Goal: Transaction & Acquisition: Purchase product/service

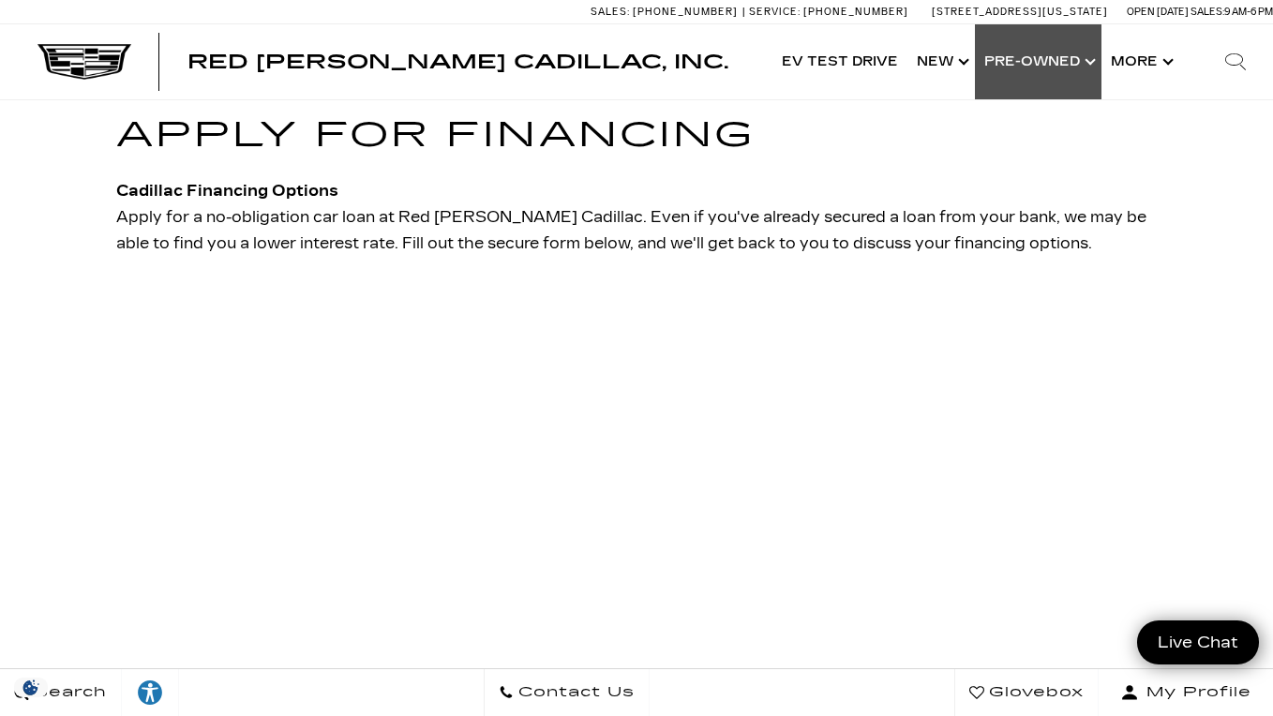
click at [1048, 78] on link "Show Pre-Owned" at bounding box center [1038, 61] width 127 height 75
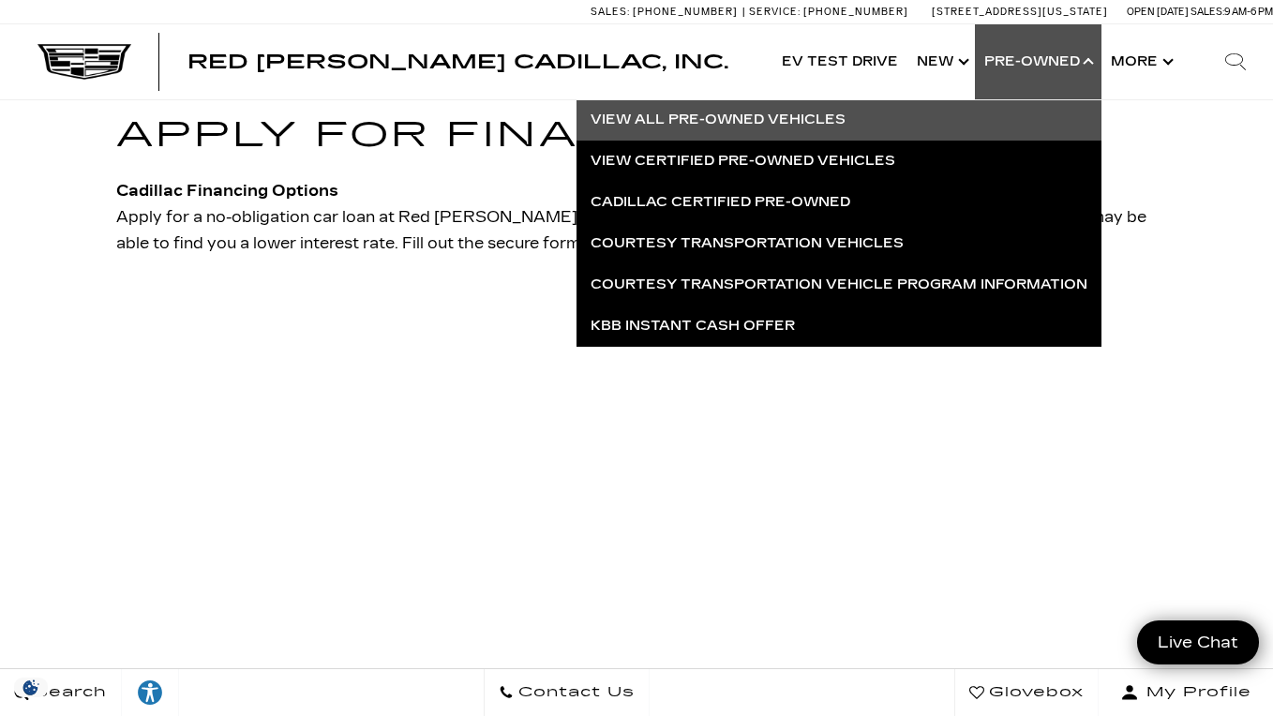
click at [856, 132] on link "View All Pre-Owned Vehicles" at bounding box center [838, 119] width 525 height 41
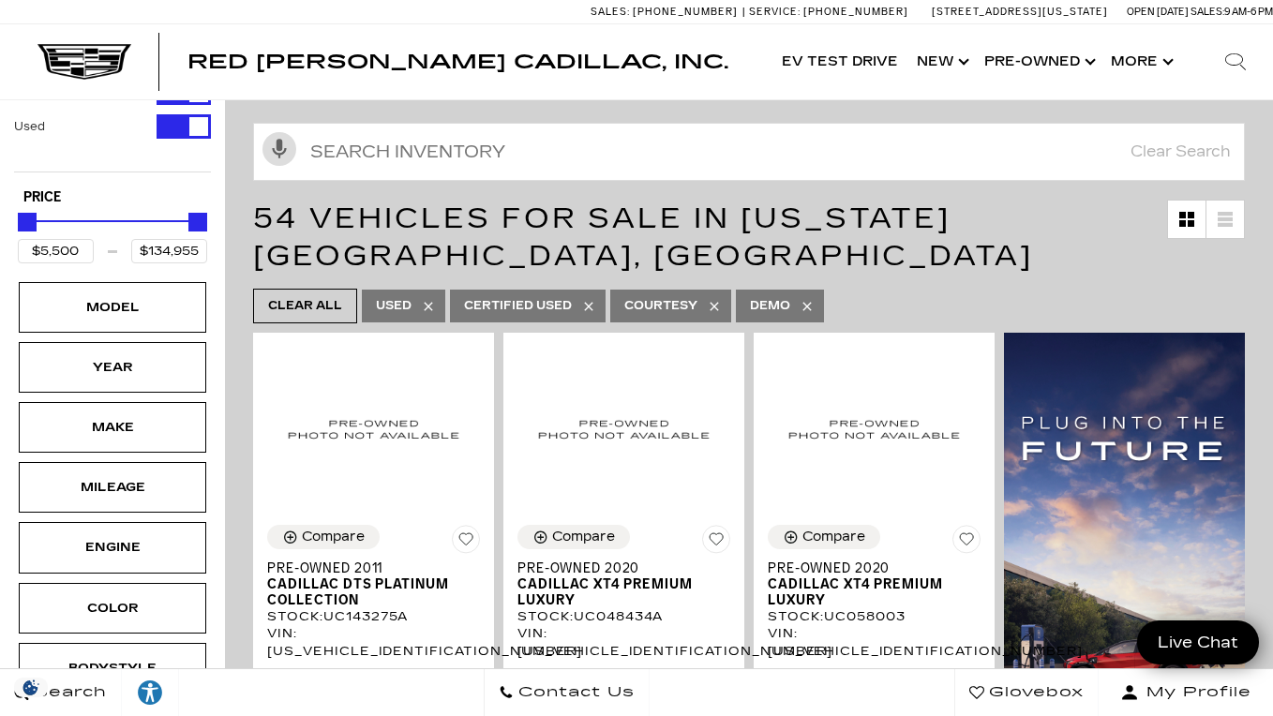
scroll to position [91, 0]
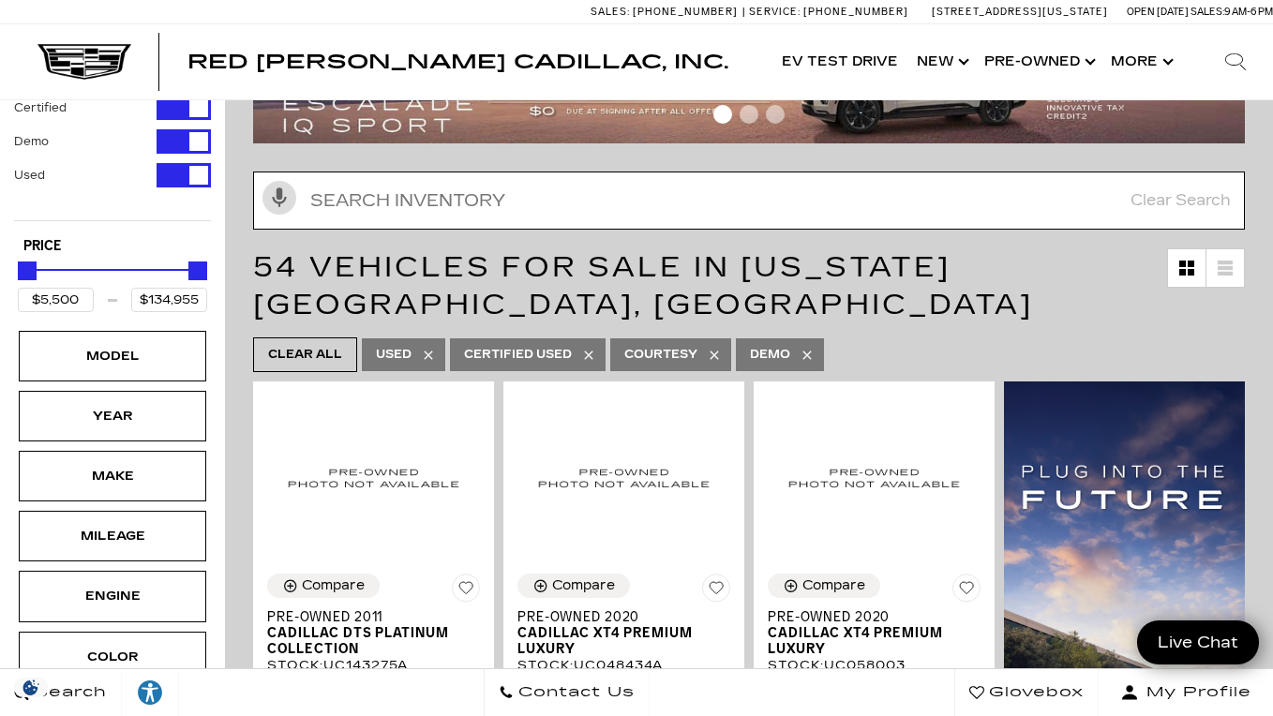
click at [894, 207] on input "text" at bounding box center [748, 200] width 991 height 58
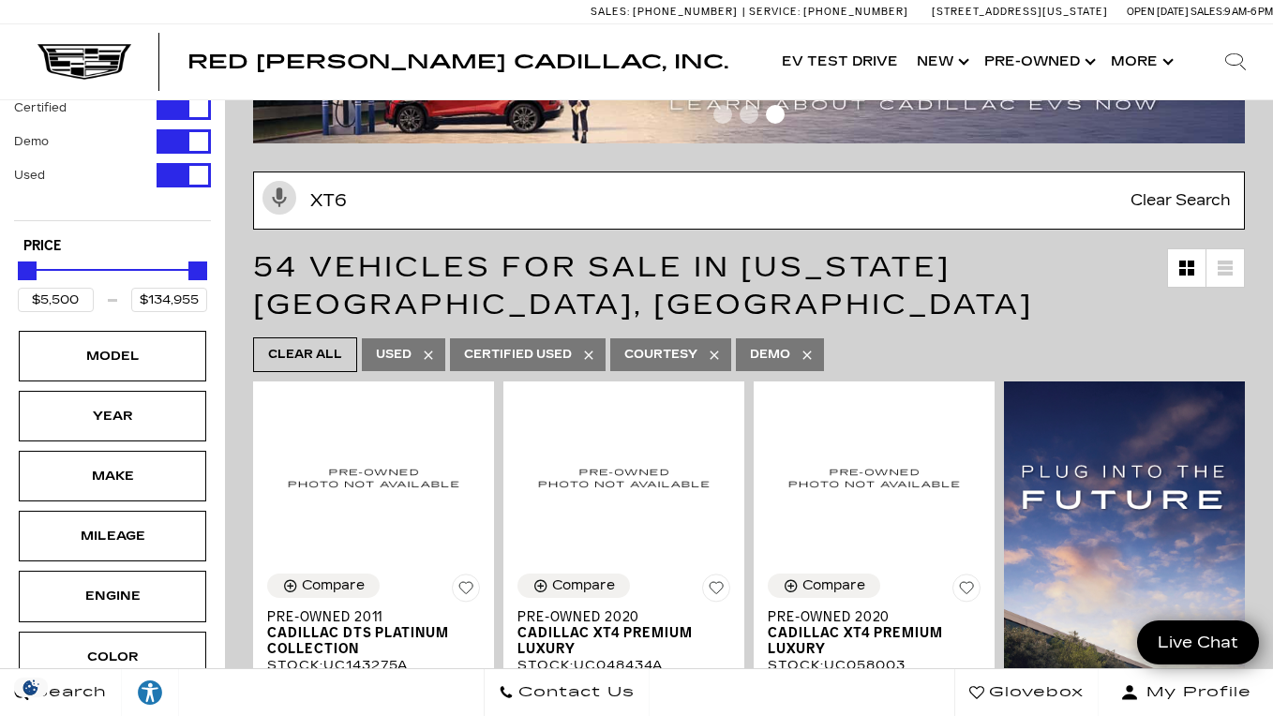
type input "xt6"
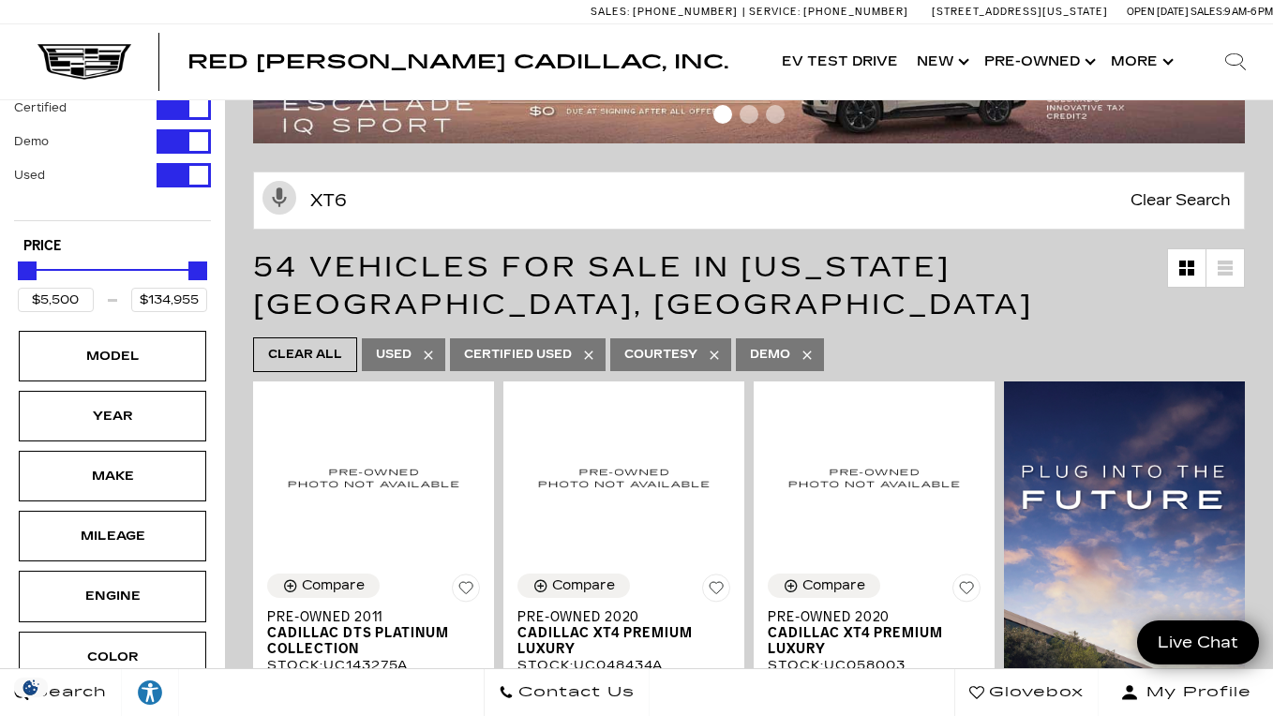
click at [721, 356] on icon at bounding box center [714, 355] width 15 height 15
click at [808, 356] on icon at bounding box center [806, 355] width 15 height 15
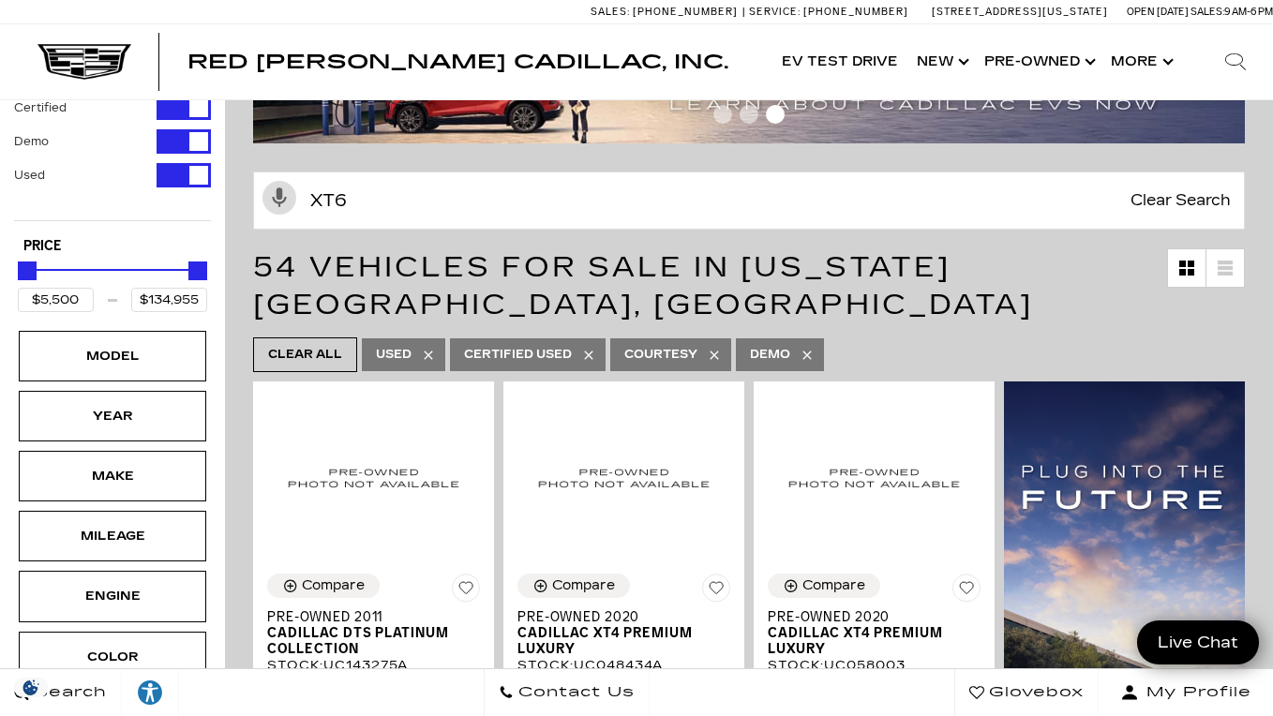
click at [671, 286] on h1 "54 Vehicles for Sale in Colorado Springs, CO" at bounding box center [710, 285] width 914 height 75
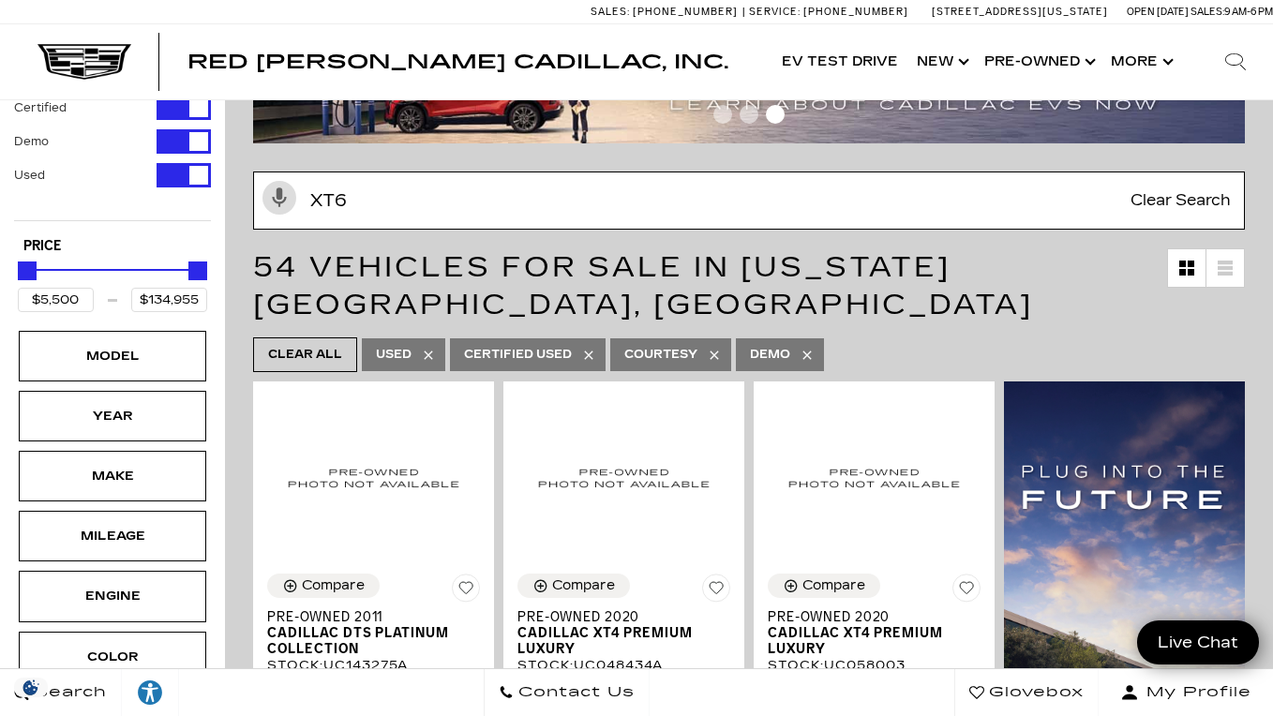
click at [596, 210] on input "xt6" at bounding box center [748, 200] width 991 height 58
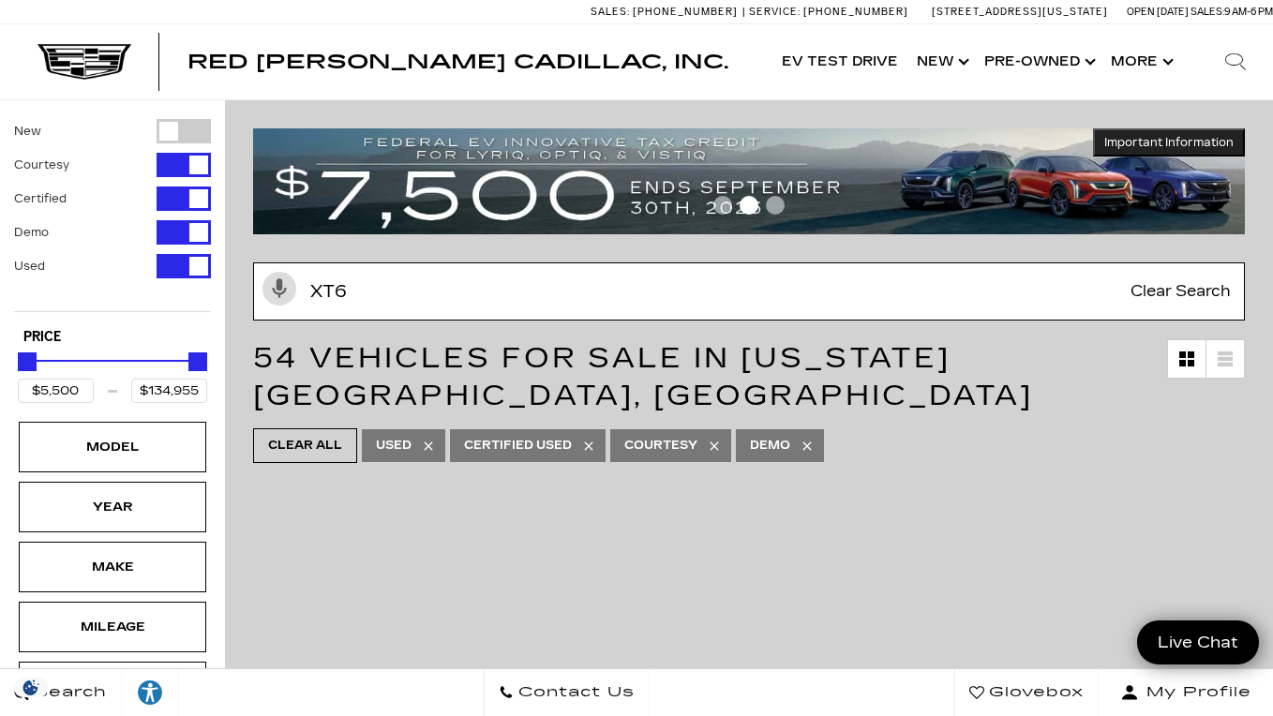
scroll to position [0, 0]
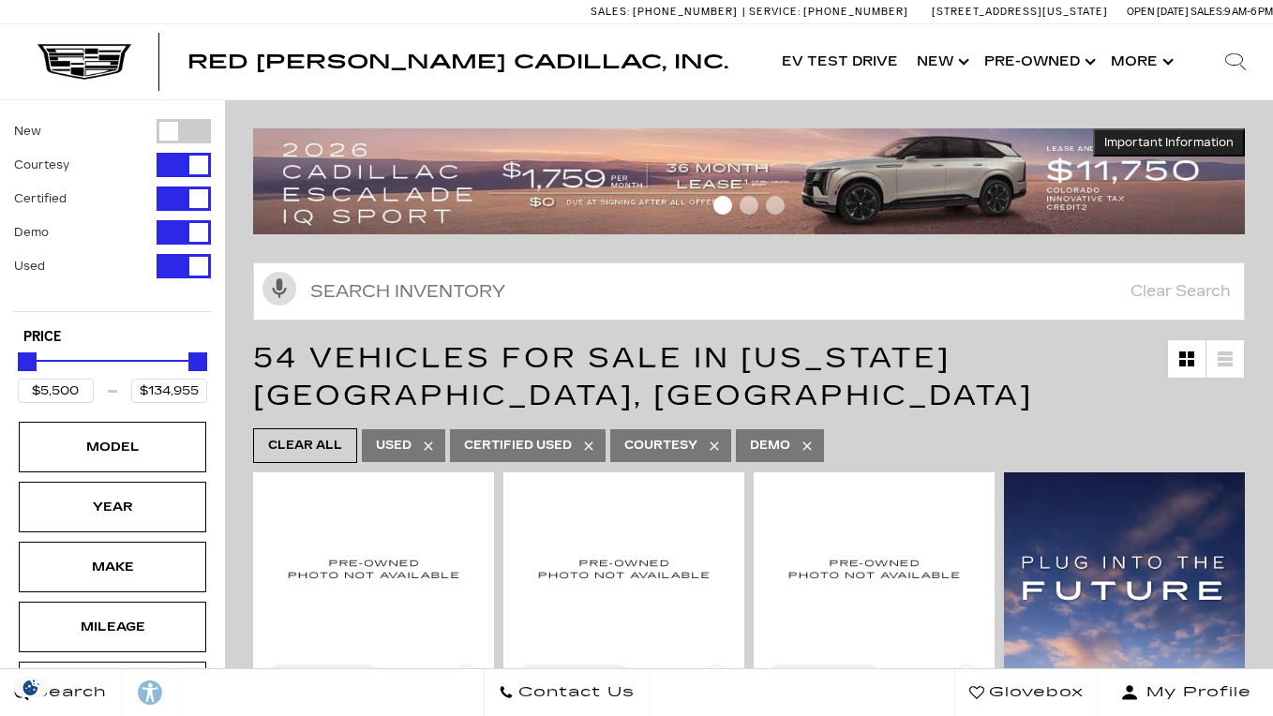
click at [561, 274] on input "text" at bounding box center [748, 291] width 991 height 58
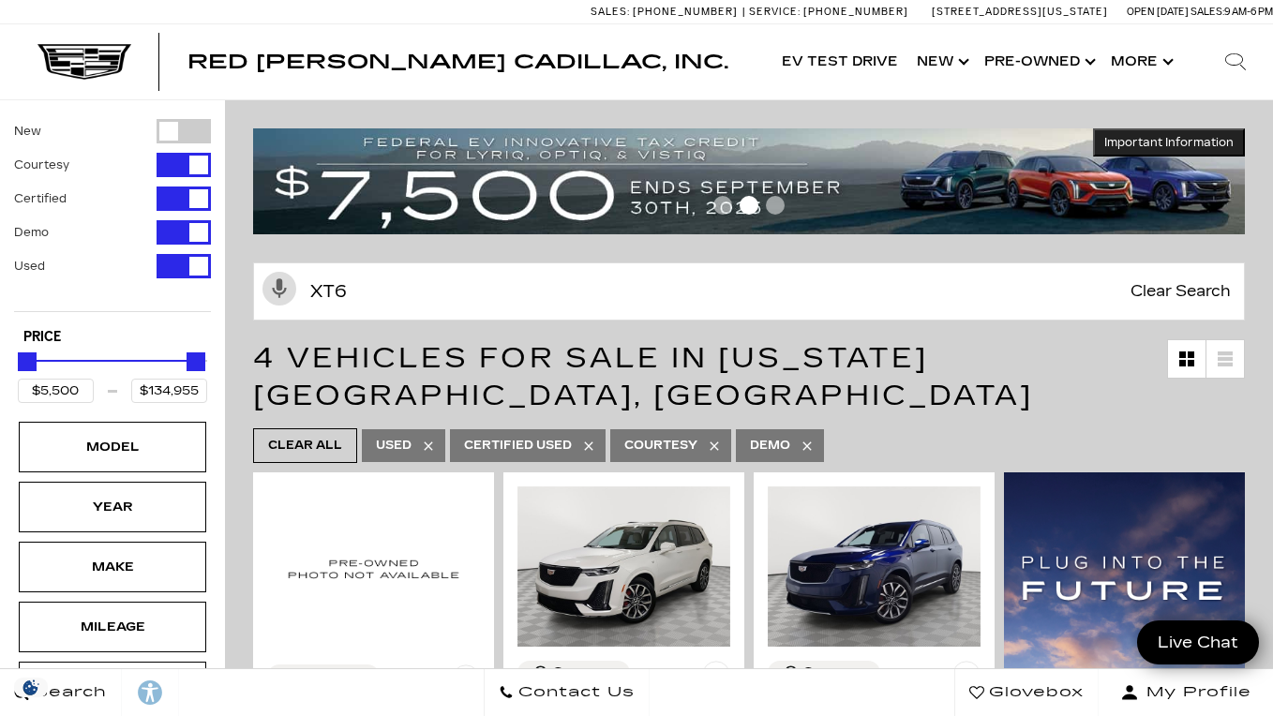
type input "xt6"
type input "$60,500"
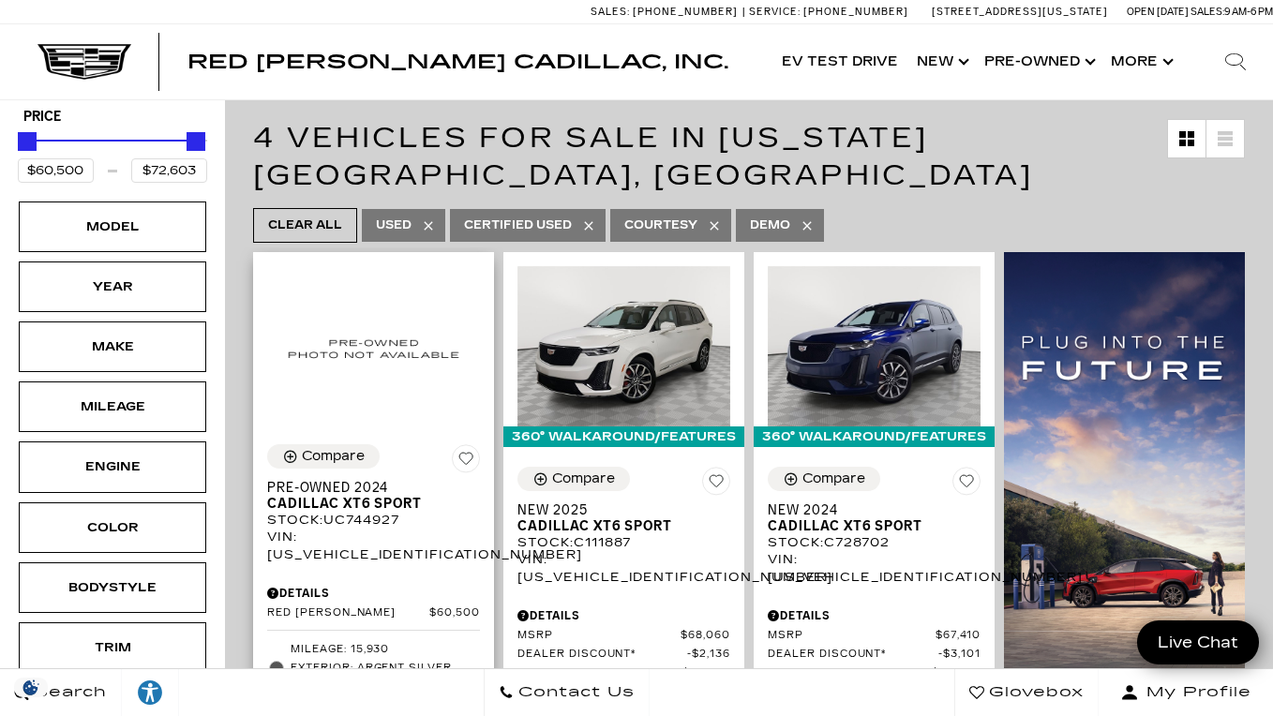
scroll to position [199, 0]
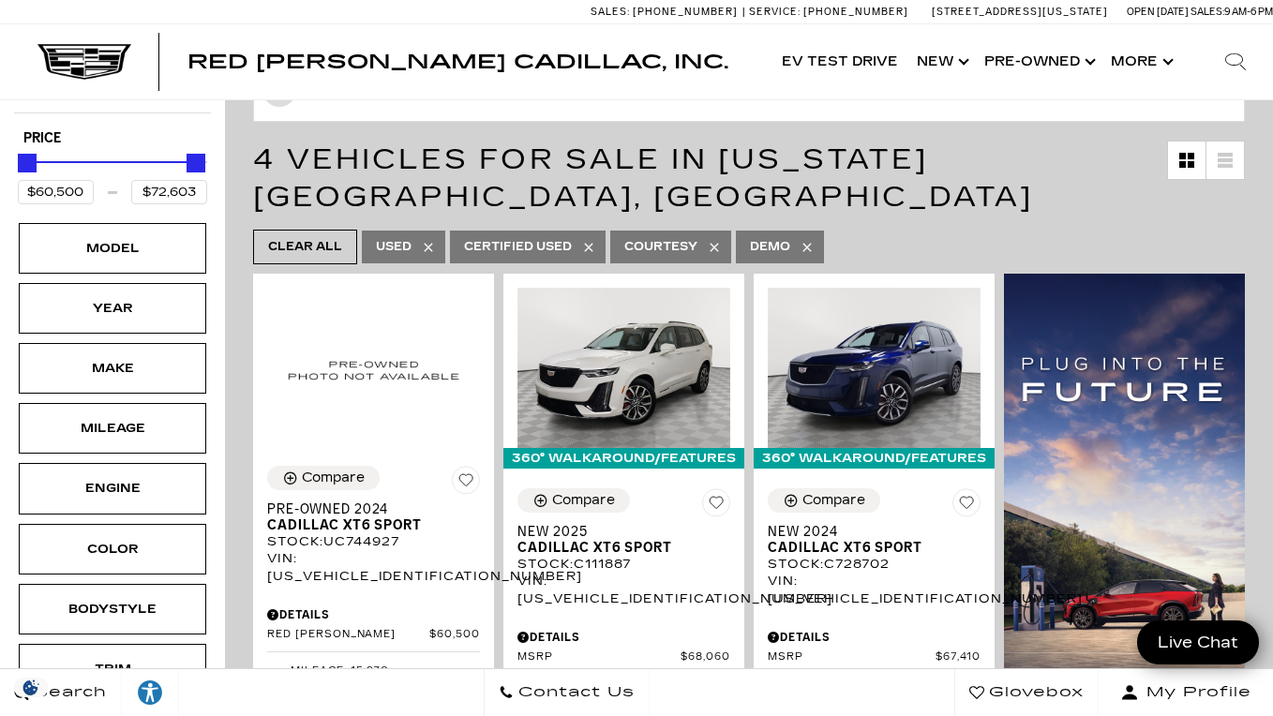
click at [720, 251] on icon at bounding box center [714, 247] width 15 height 15
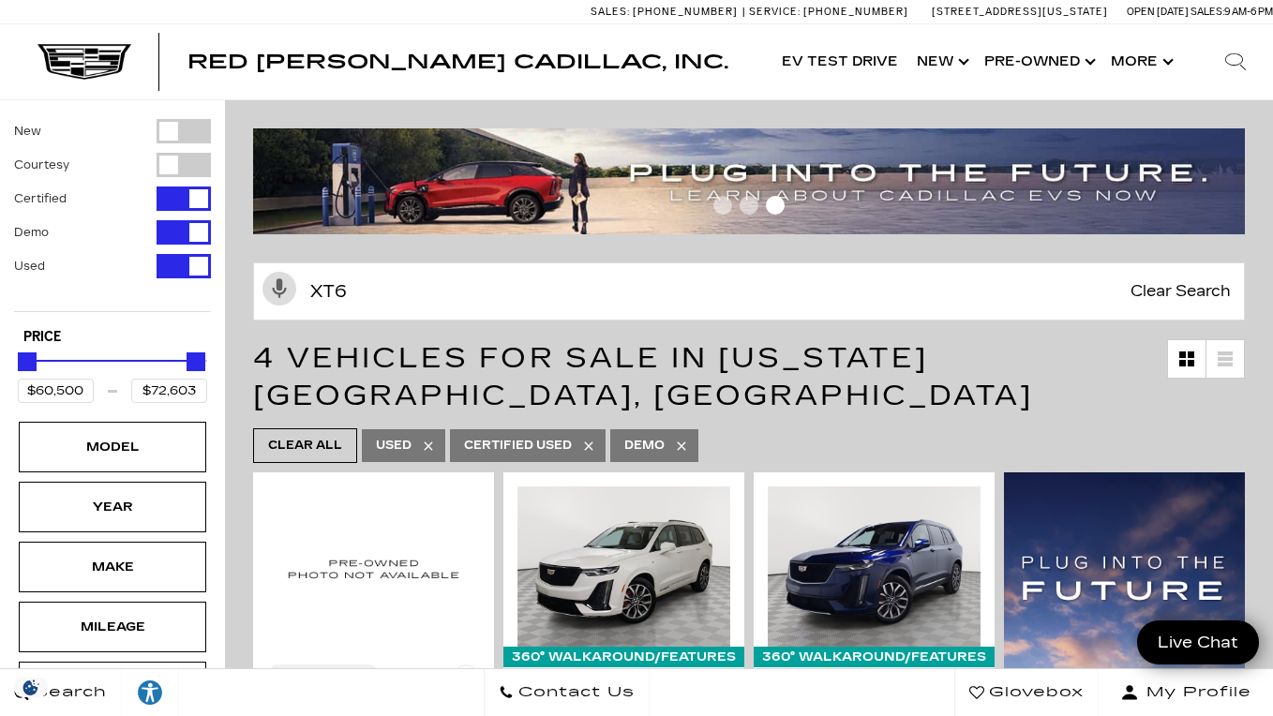
click at [687, 448] on icon at bounding box center [681, 446] width 15 height 15
type input "$60,500"
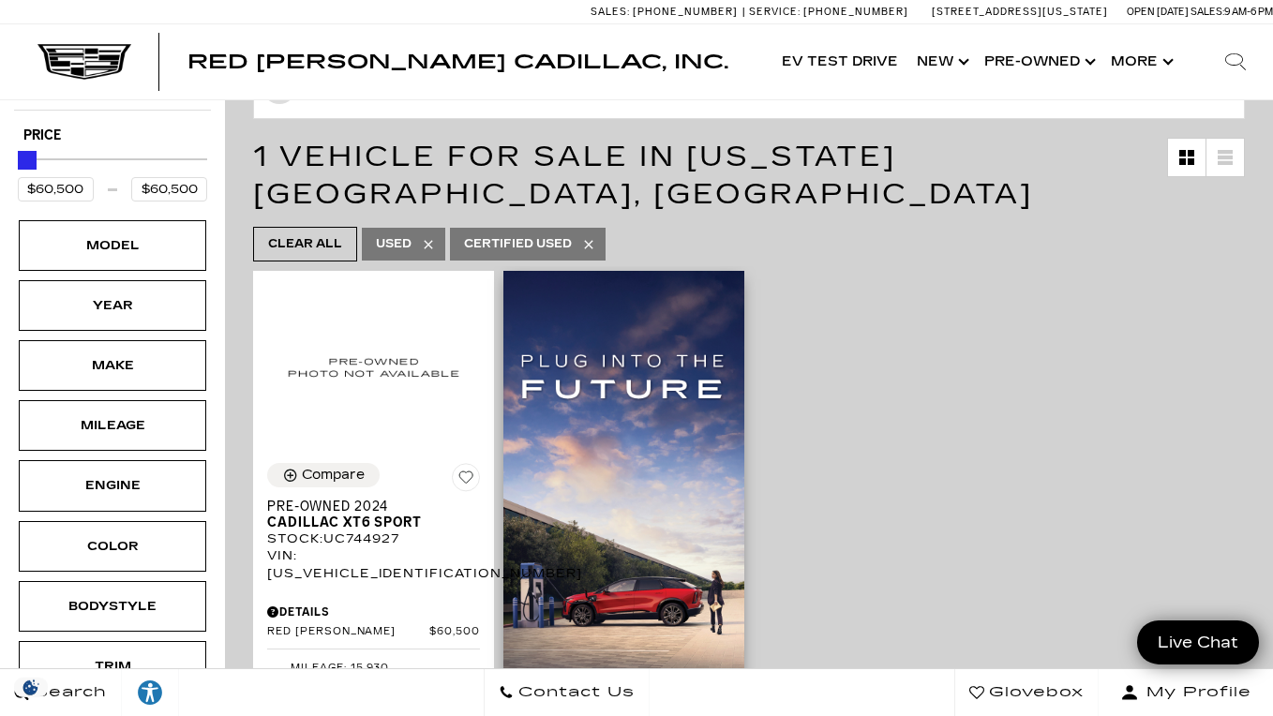
scroll to position [231, 0]
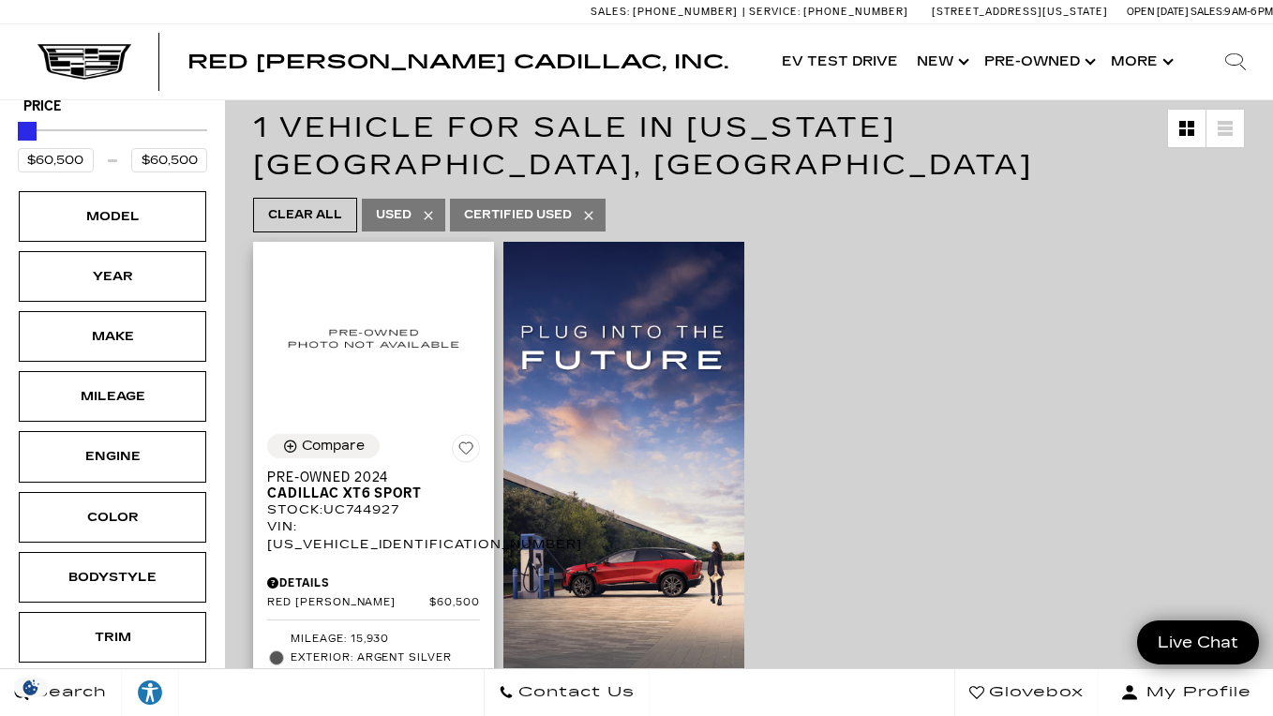
click at [401, 485] on span "Cadillac XT6 Sport" at bounding box center [366, 493] width 199 height 16
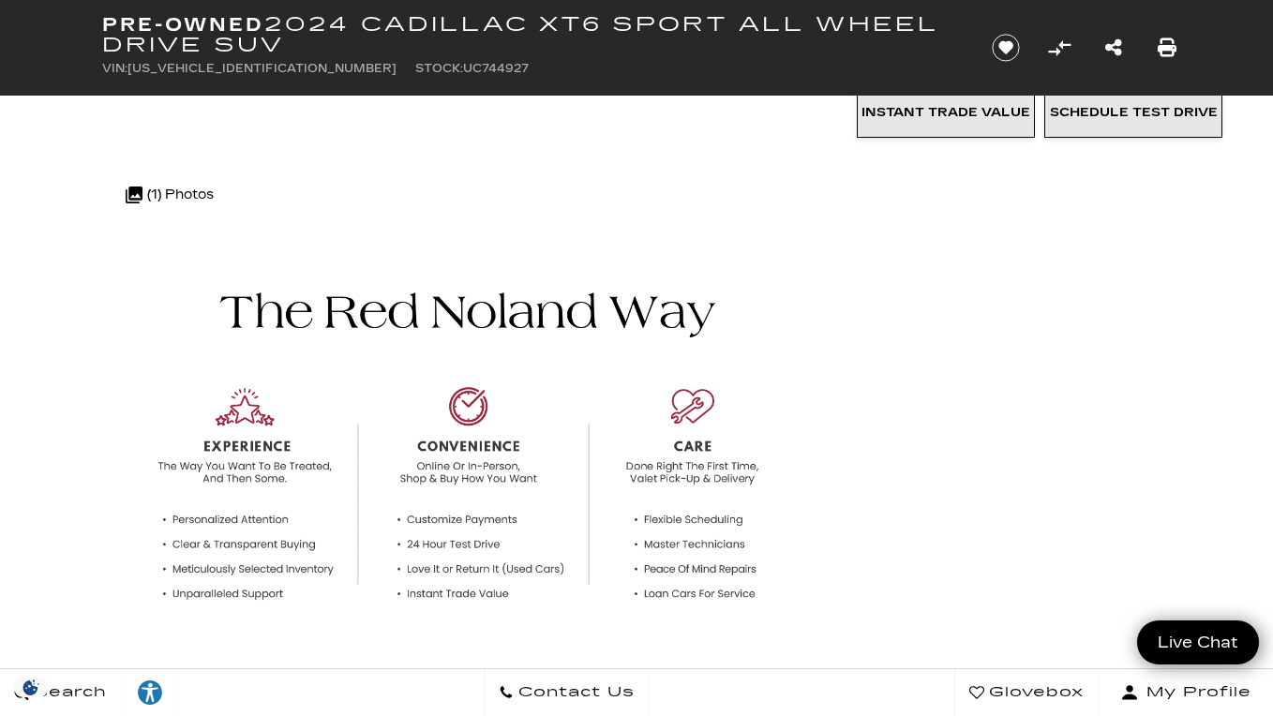
scroll to position [400, 0]
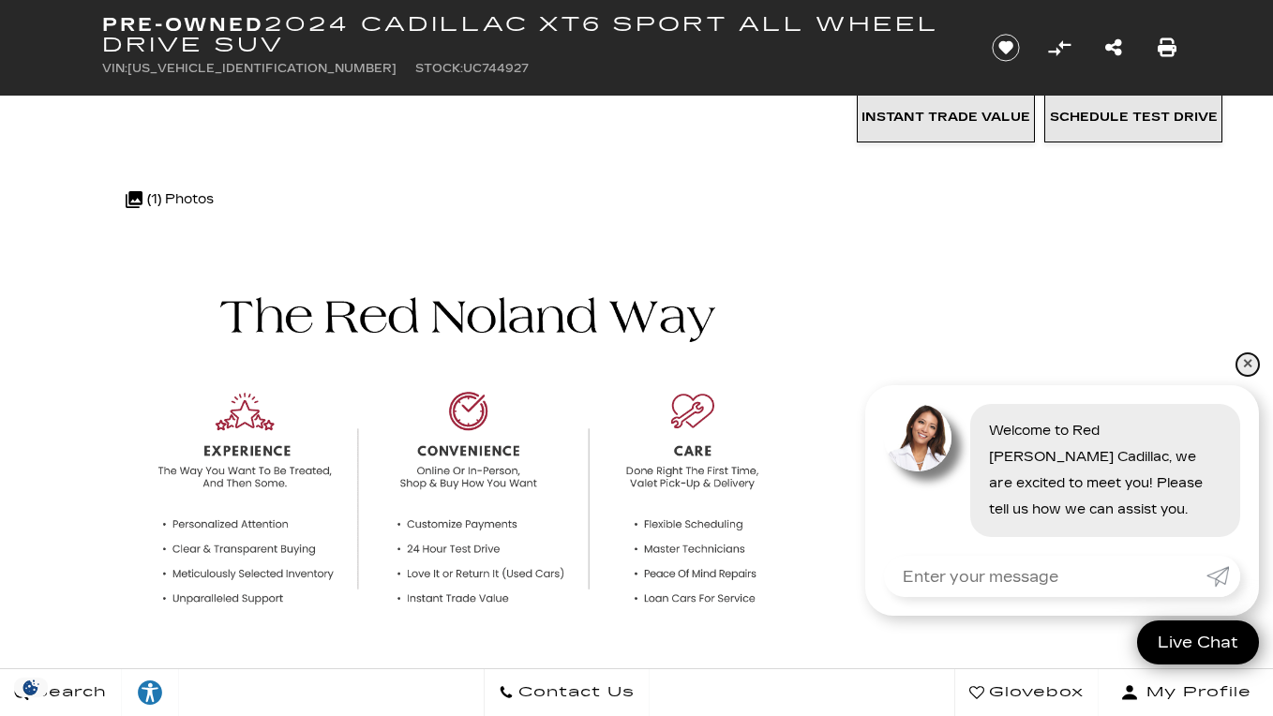
click at [1250, 366] on link "✕" at bounding box center [1247, 364] width 22 height 22
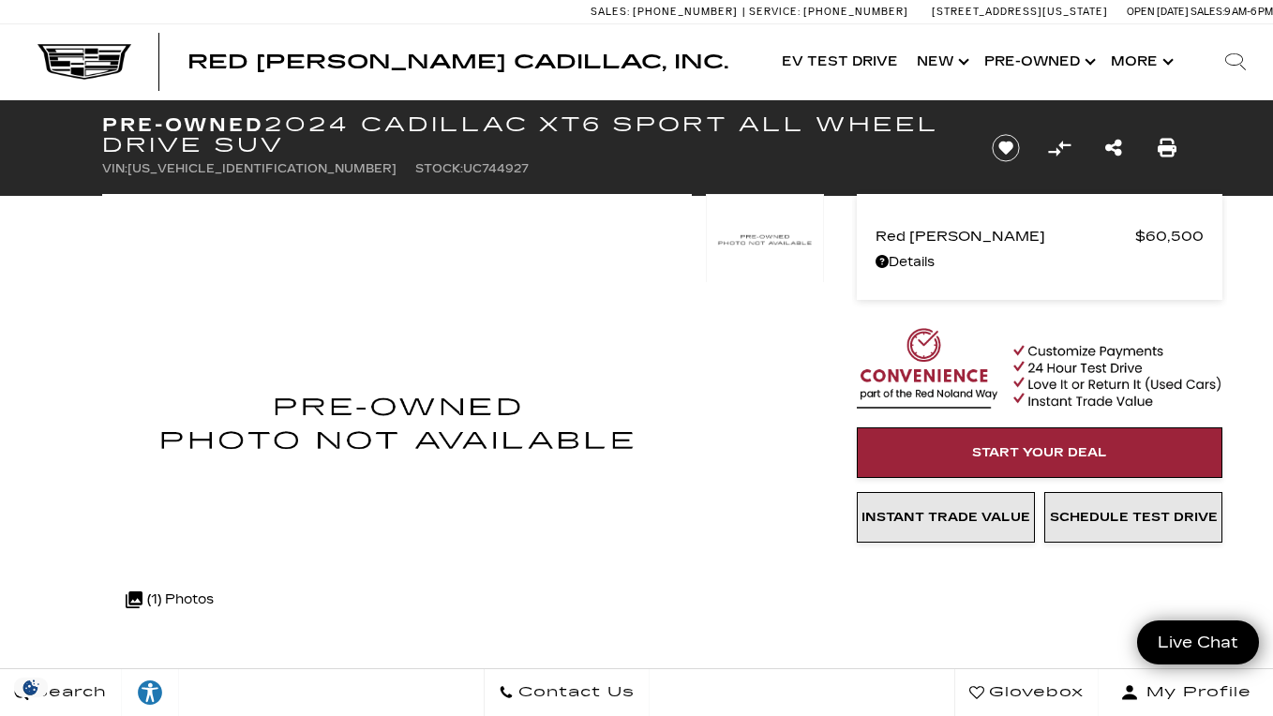
scroll to position [0, 0]
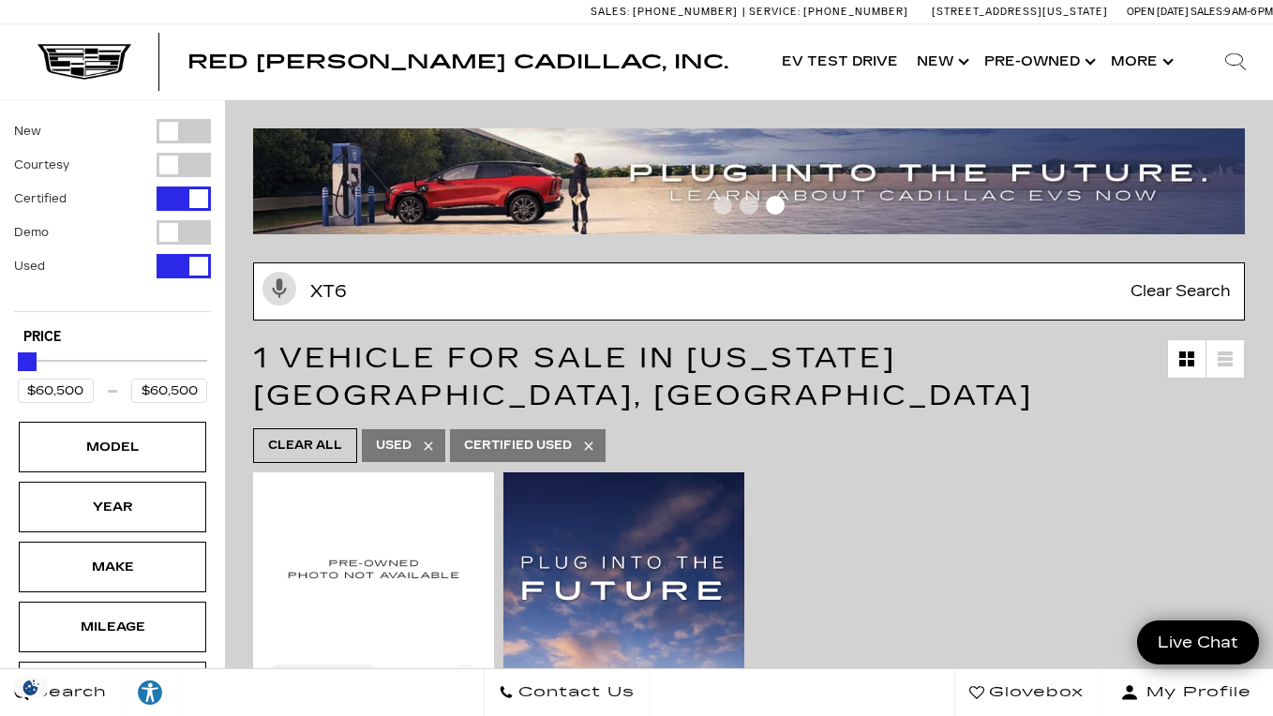
click at [512, 313] on input "xt6" at bounding box center [748, 291] width 991 height 58
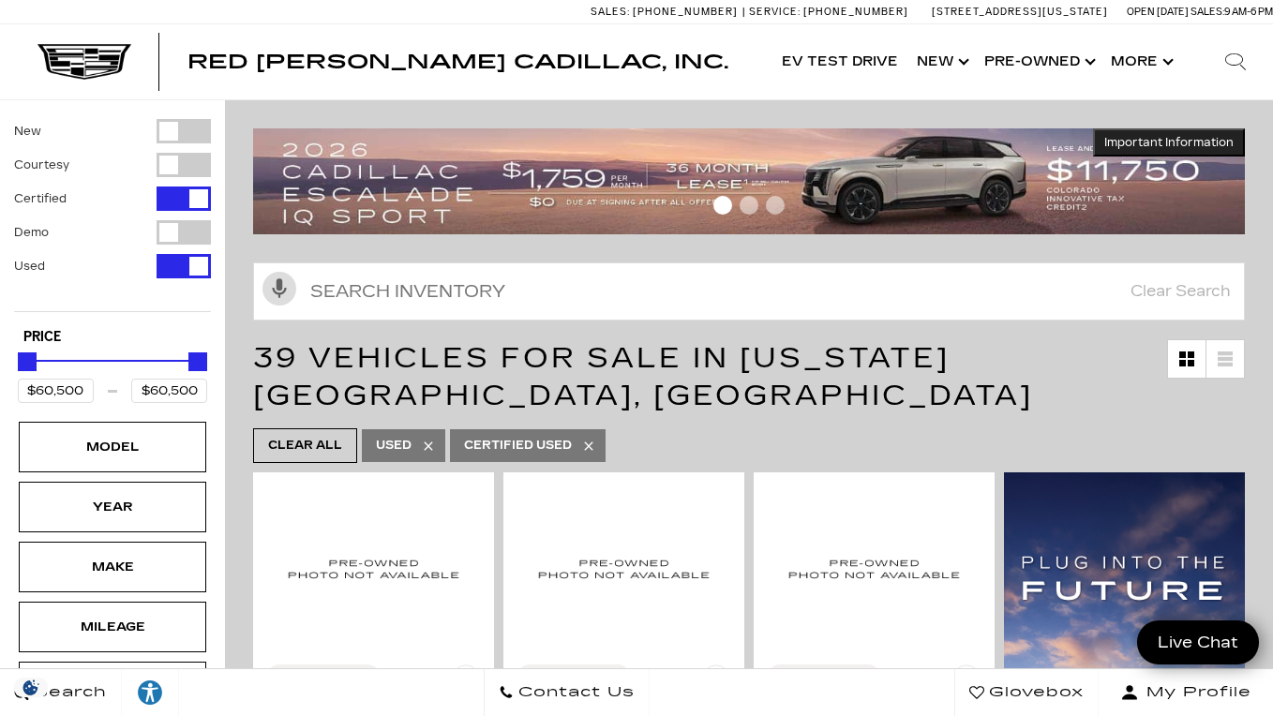
type input "$5,500"
type input "$95,689"
